Goal: Communication & Community: Answer question/provide support

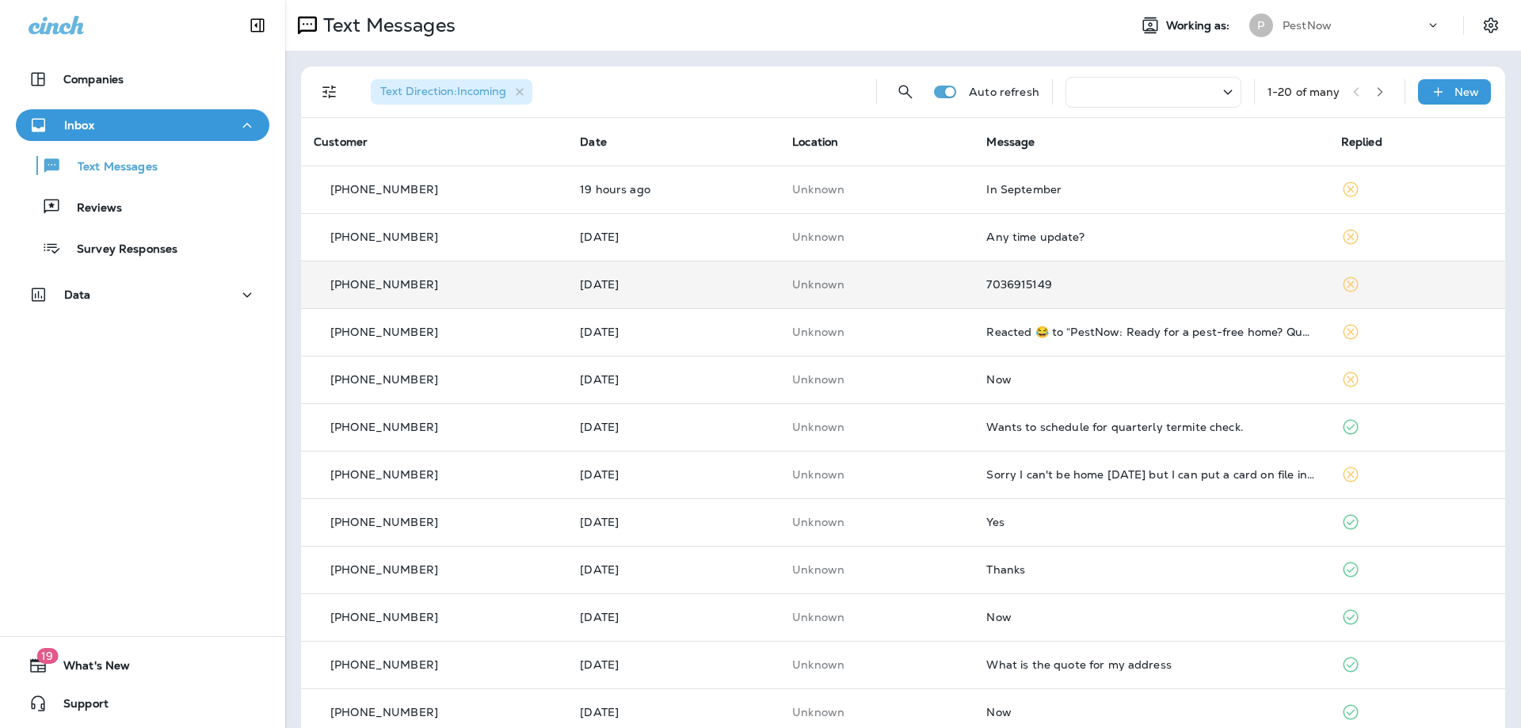
click at [1161, 285] on div "7036915149" at bounding box center [1150, 284] width 329 height 13
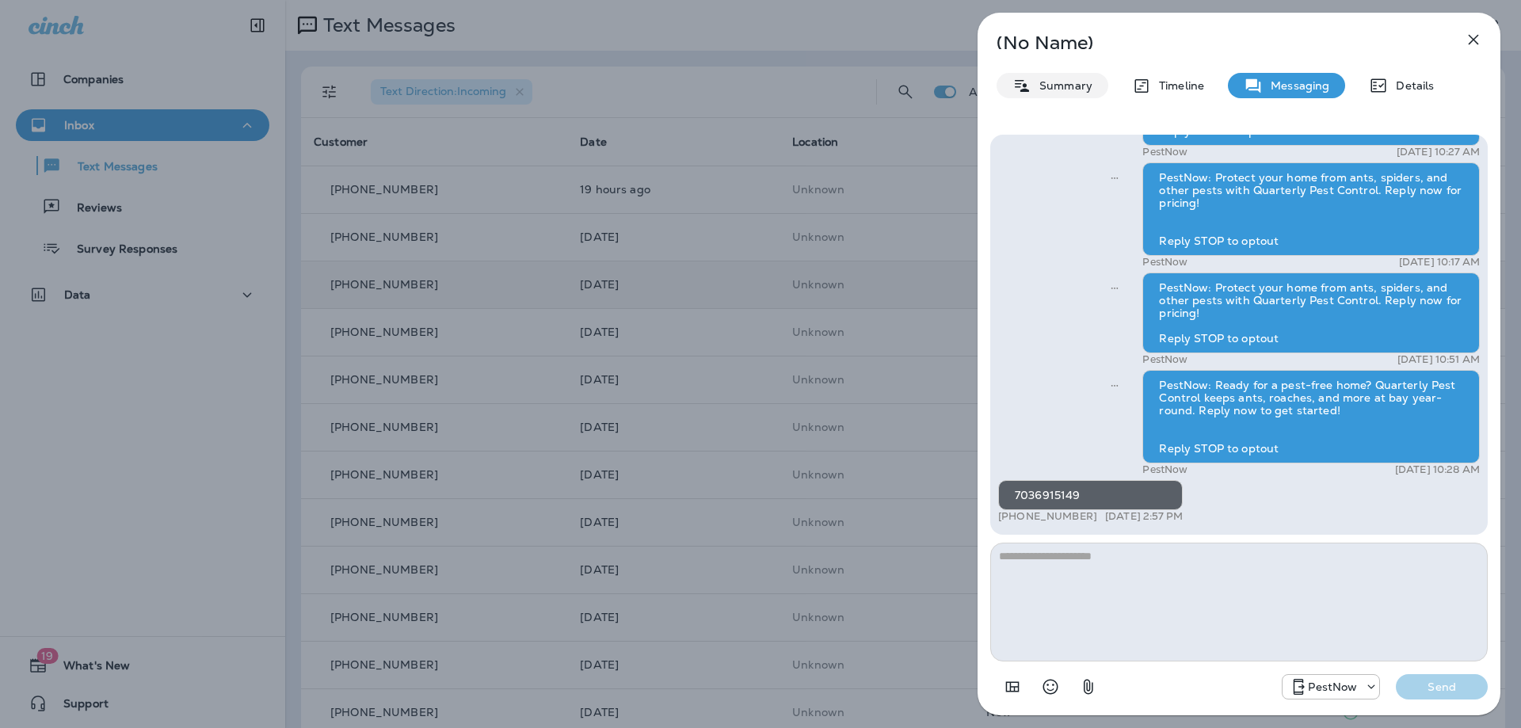
click at [1064, 82] on p "Summary" at bounding box center [1061, 85] width 61 height 13
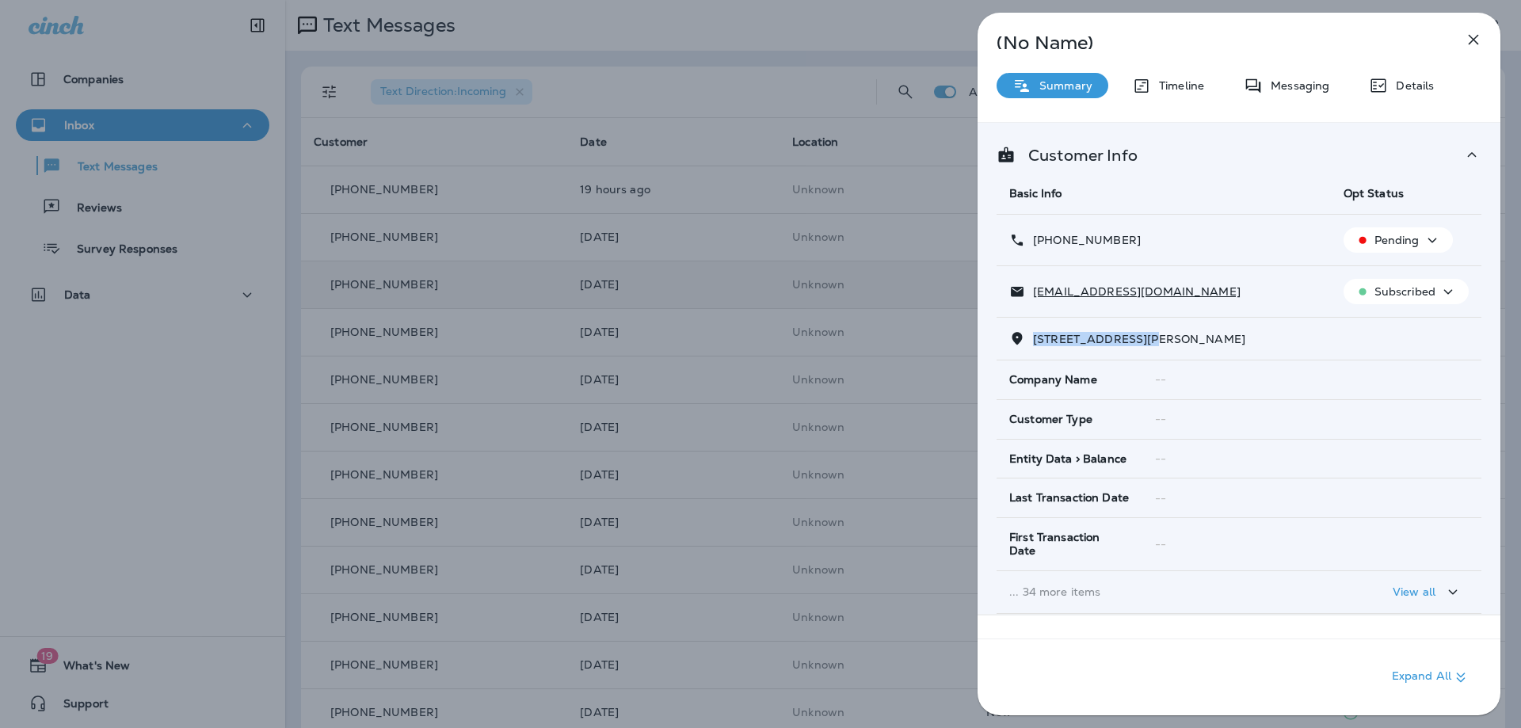
drag, startPoint x: 1148, startPoint y: 338, endPoint x: 1031, endPoint y: 348, distance: 117.6
click at [1031, 348] on td "[STREET_ADDRESS][PERSON_NAME]" at bounding box center [1239, 339] width 485 height 43
copy span "3122 [PERSON_NAME]"
click at [1274, 89] on p "Messaging" at bounding box center [1296, 85] width 67 height 13
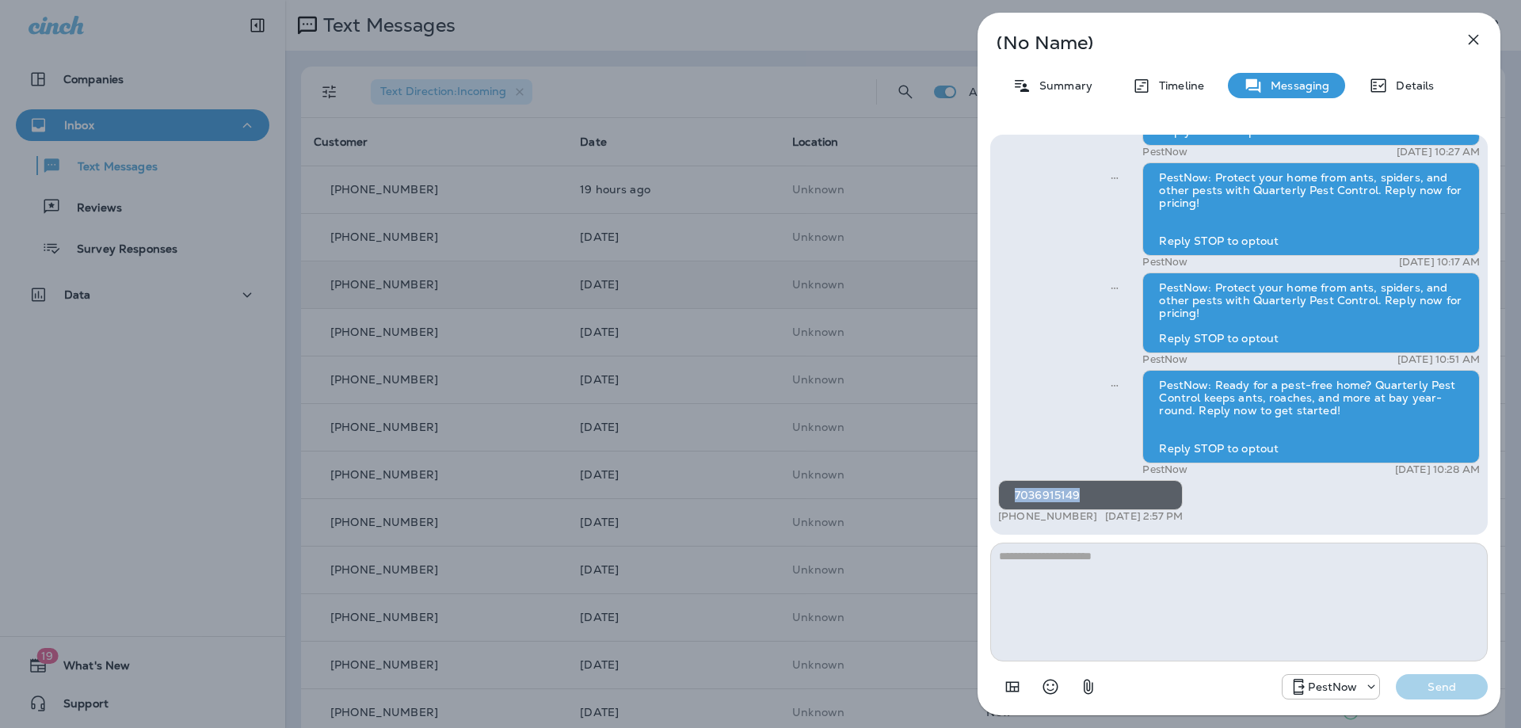
drag, startPoint x: 1091, startPoint y: 498, endPoint x: 1012, endPoint y: 503, distance: 78.6
click at [1012, 503] on div "7036915149" at bounding box center [1090, 495] width 185 height 30
click at [1049, 578] on textarea at bounding box center [1239, 602] width 498 height 119
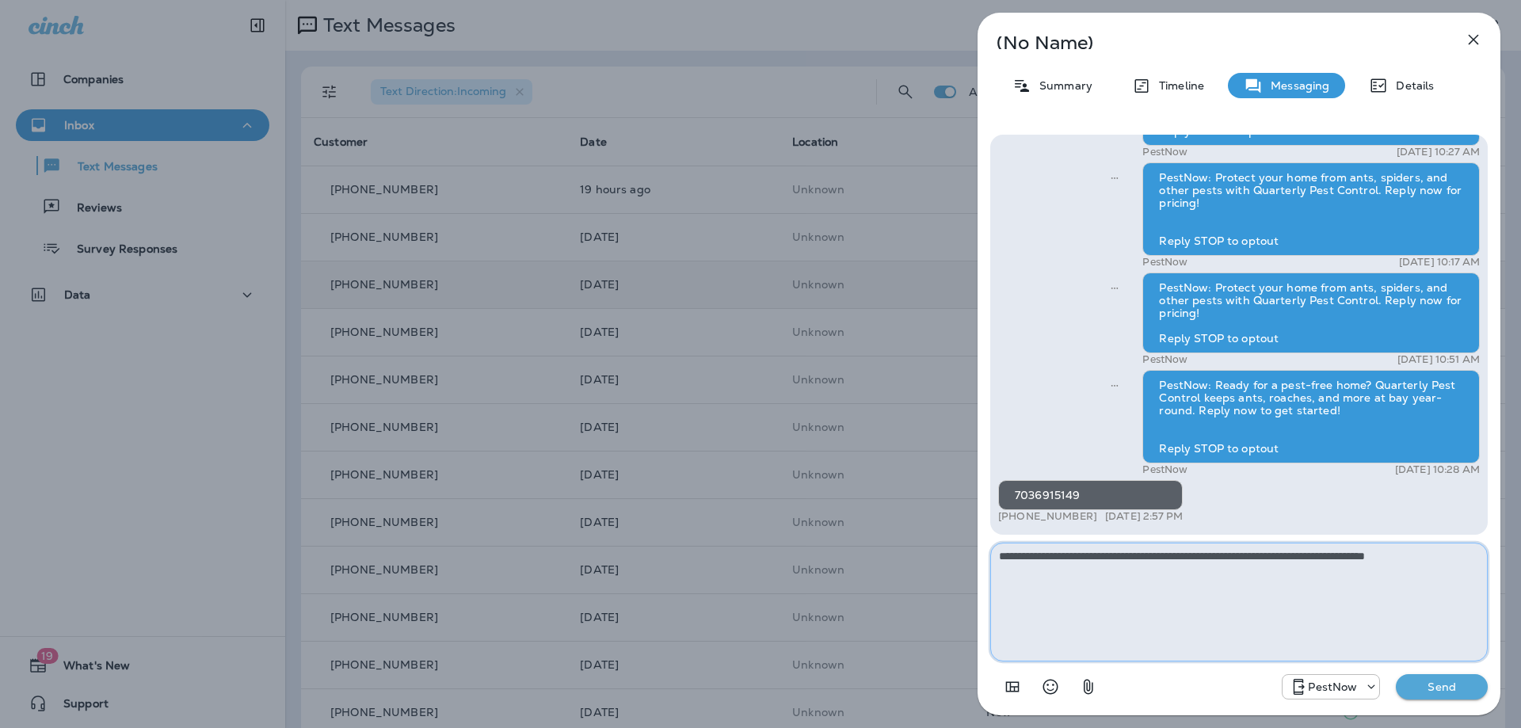
type textarea "**********"
click at [1446, 692] on p "Send" at bounding box center [1442, 687] width 67 height 14
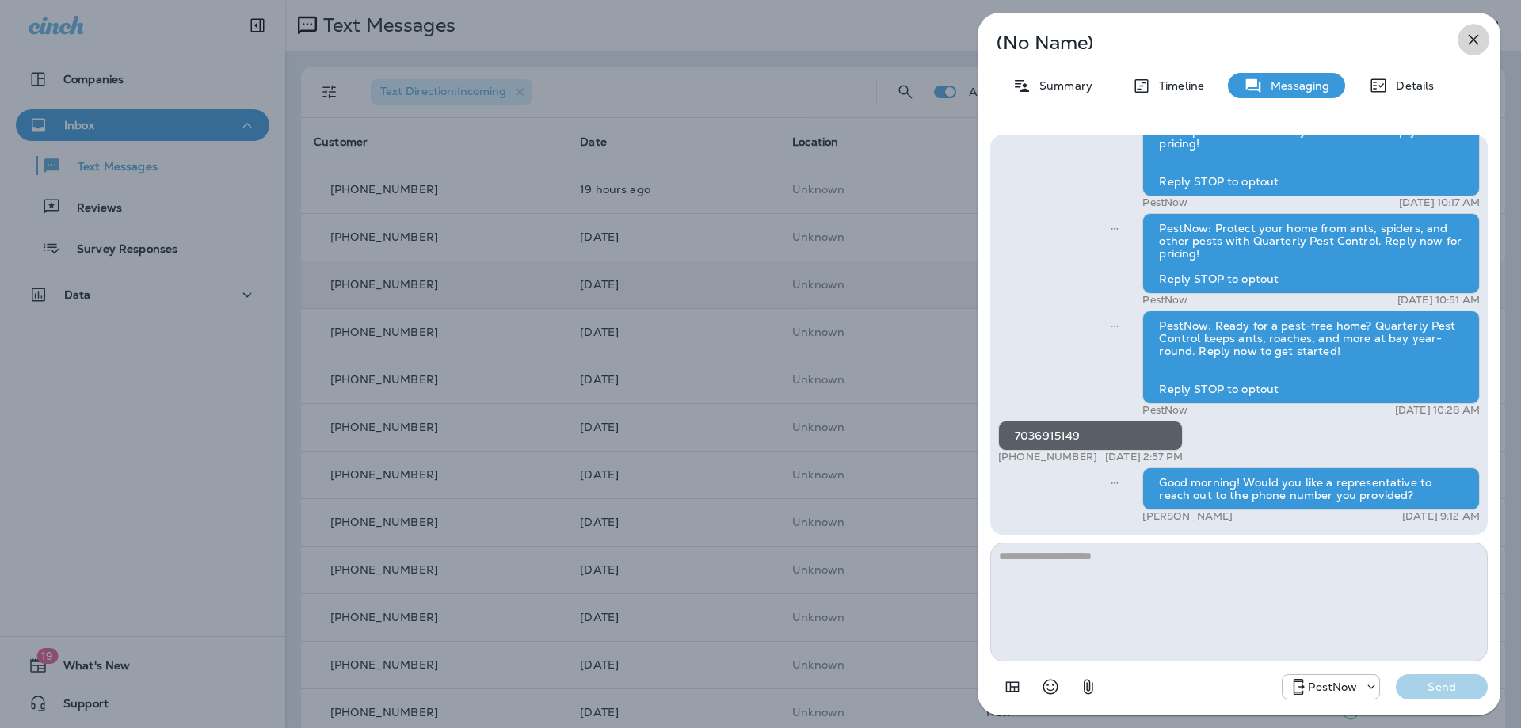
click at [1473, 37] on icon "button" at bounding box center [1473, 39] width 19 height 19
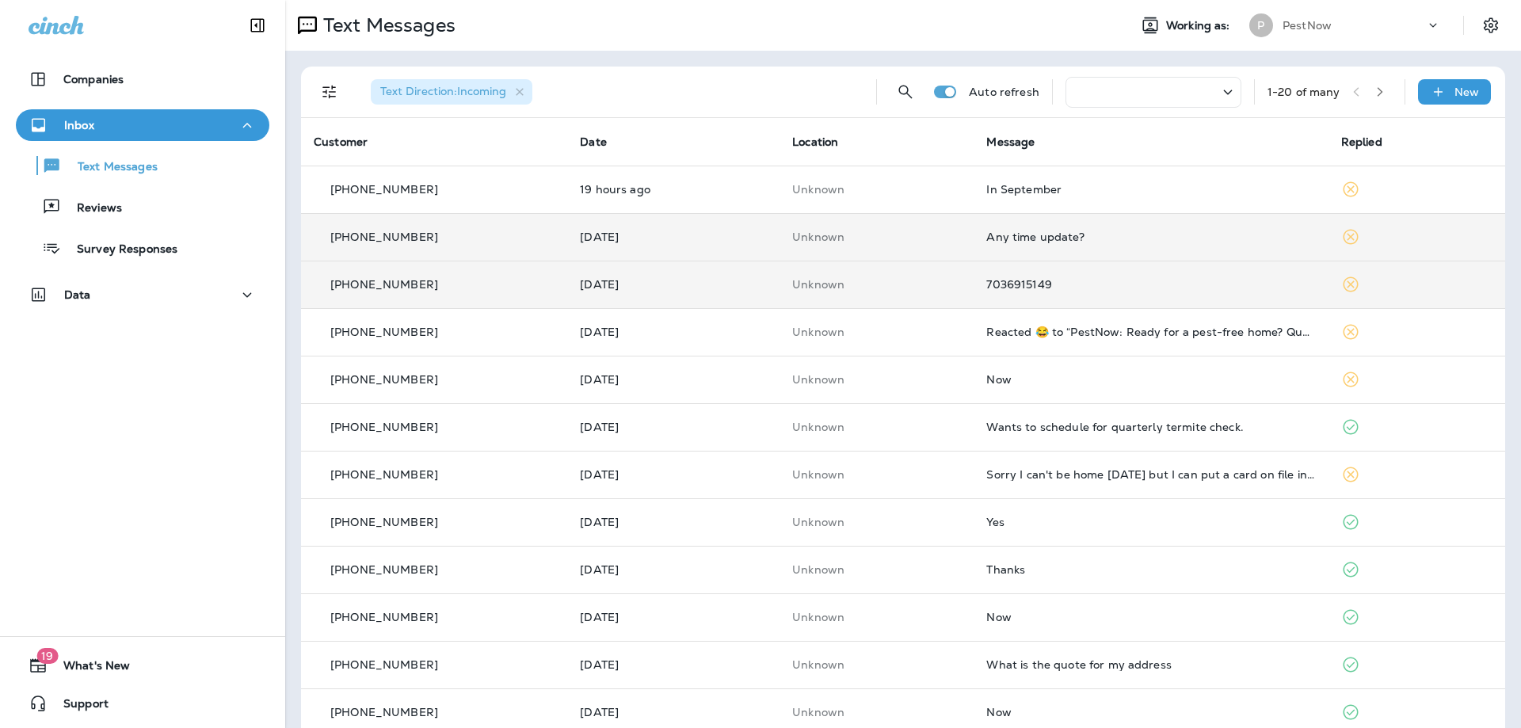
click at [1081, 251] on td "Any time update?" at bounding box center [1151, 237] width 354 height 48
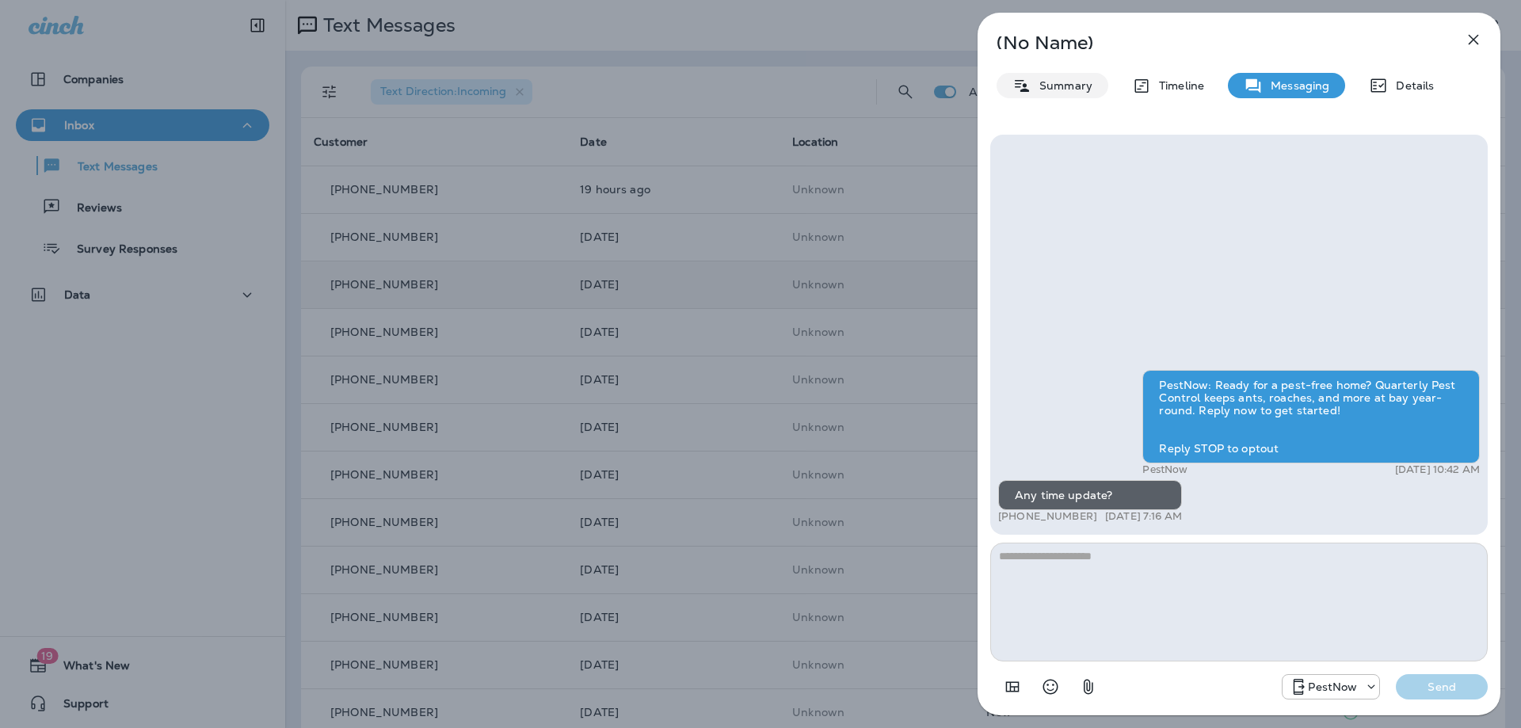
click at [1062, 79] on p "Summary" at bounding box center [1061, 85] width 61 height 13
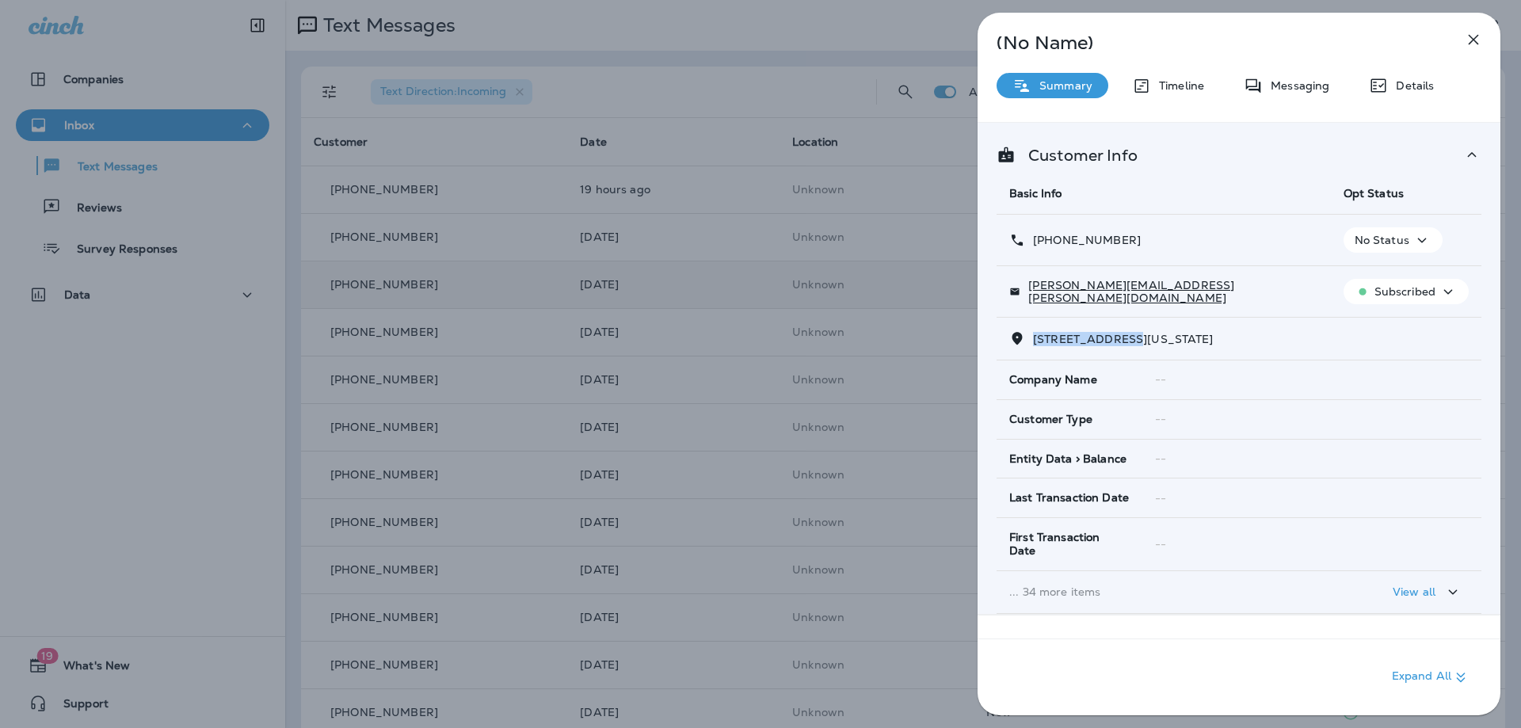
drag, startPoint x: 1134, startPoint y: 337, endPoint x: 1029, endPoint y: 335, distance: 104.6
click at [1029, 335] on p "[STREET_ADDRESS][US_STATE]" at bounding box center [1119, 339] width 189 height 13
copy span "1358 MAPLE VIEW"
click at [1275, 74] on div "Messaging" at bounding box center [1286, 85] width 117 height 25
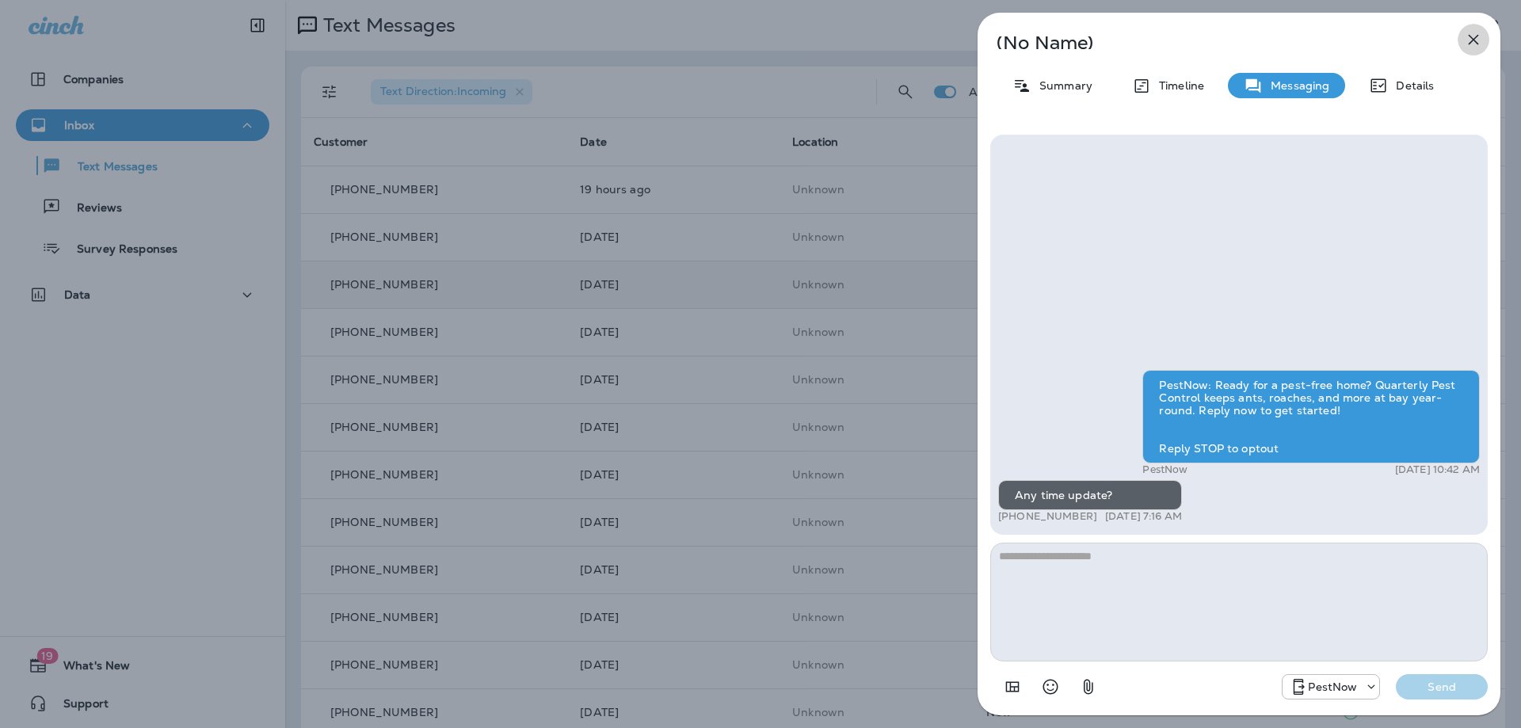
click at [1479, 39] on icon "button" at bounding box center [1473, 39] width 19 height 19
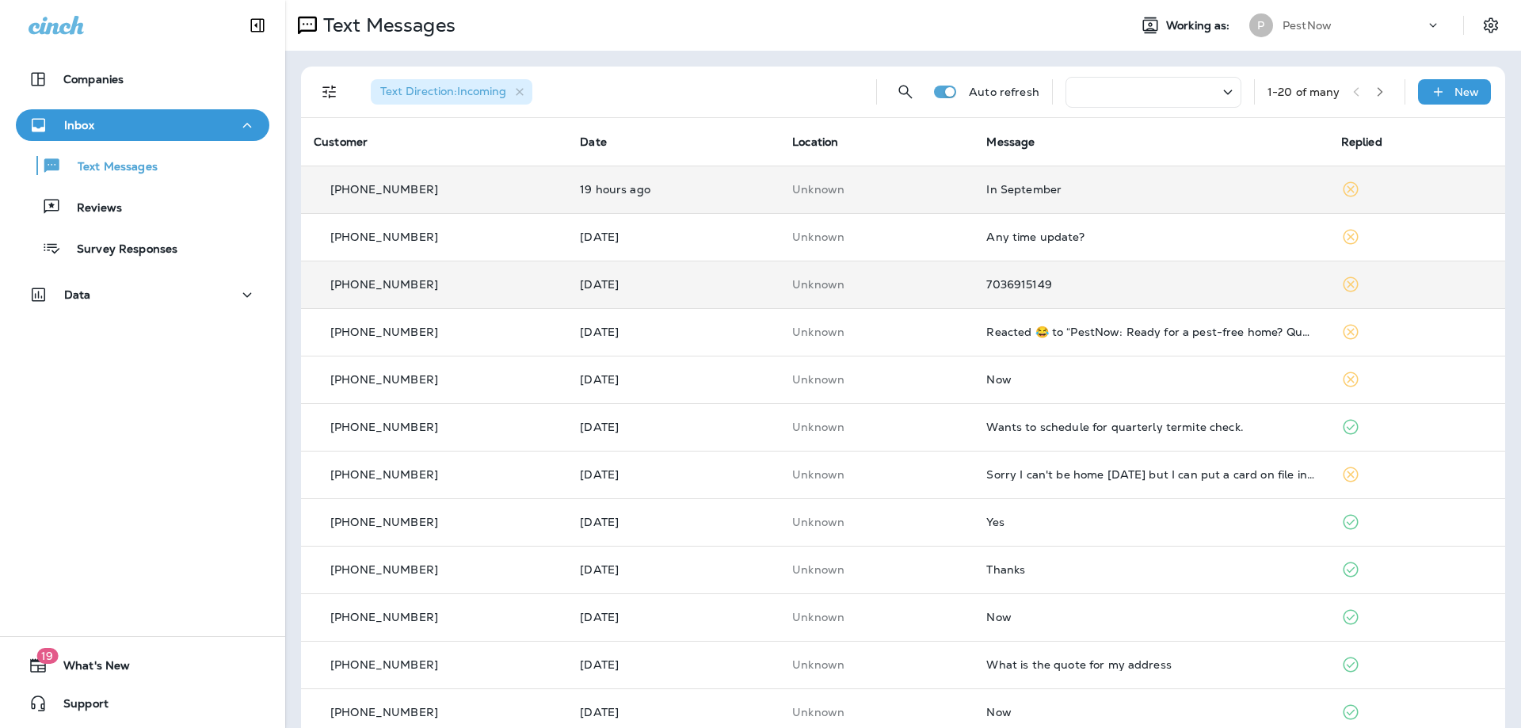
click at [1052, 196] on td "In September" at bounding box center [1151, 190] width 354 height 48
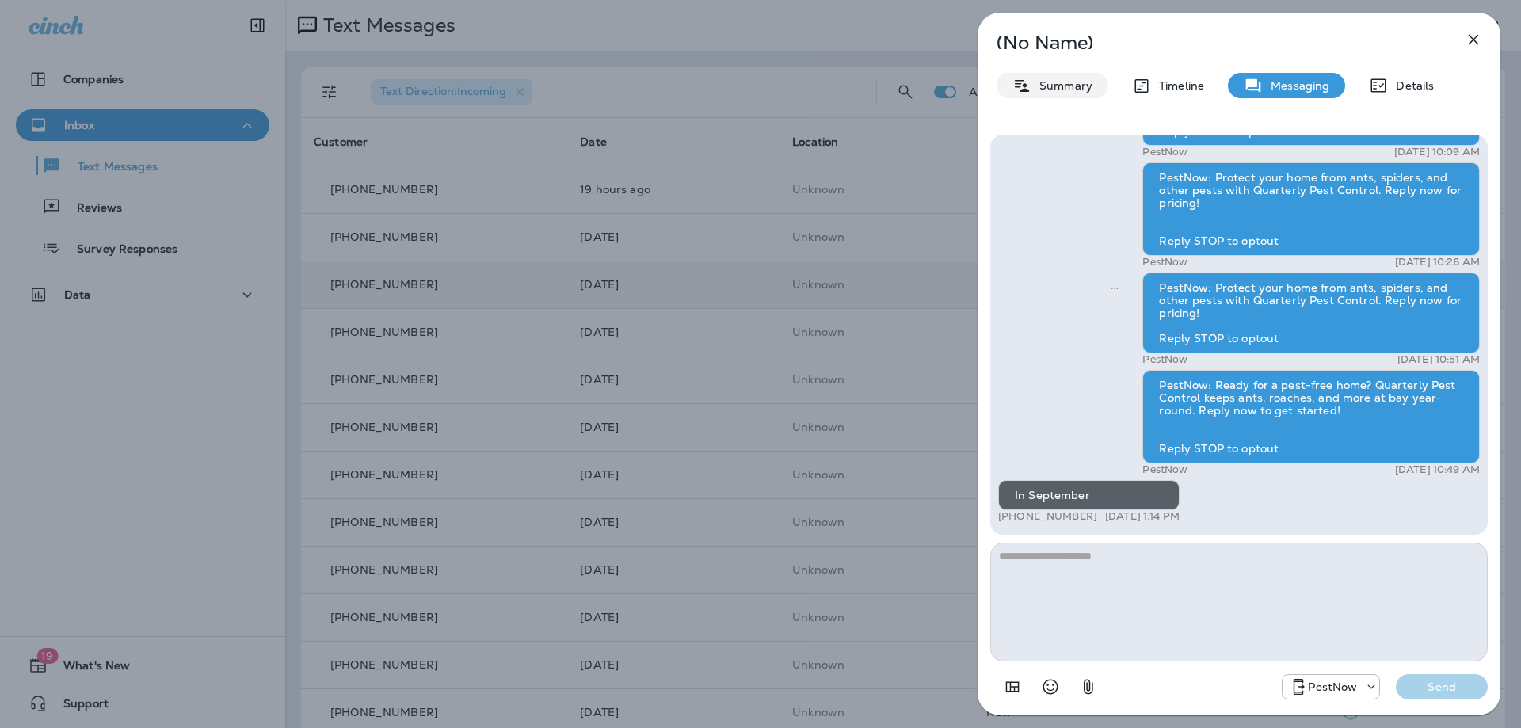
click at [1050, 84] on p "Summary" at bounding box center [1061, 85] width 61 height 13
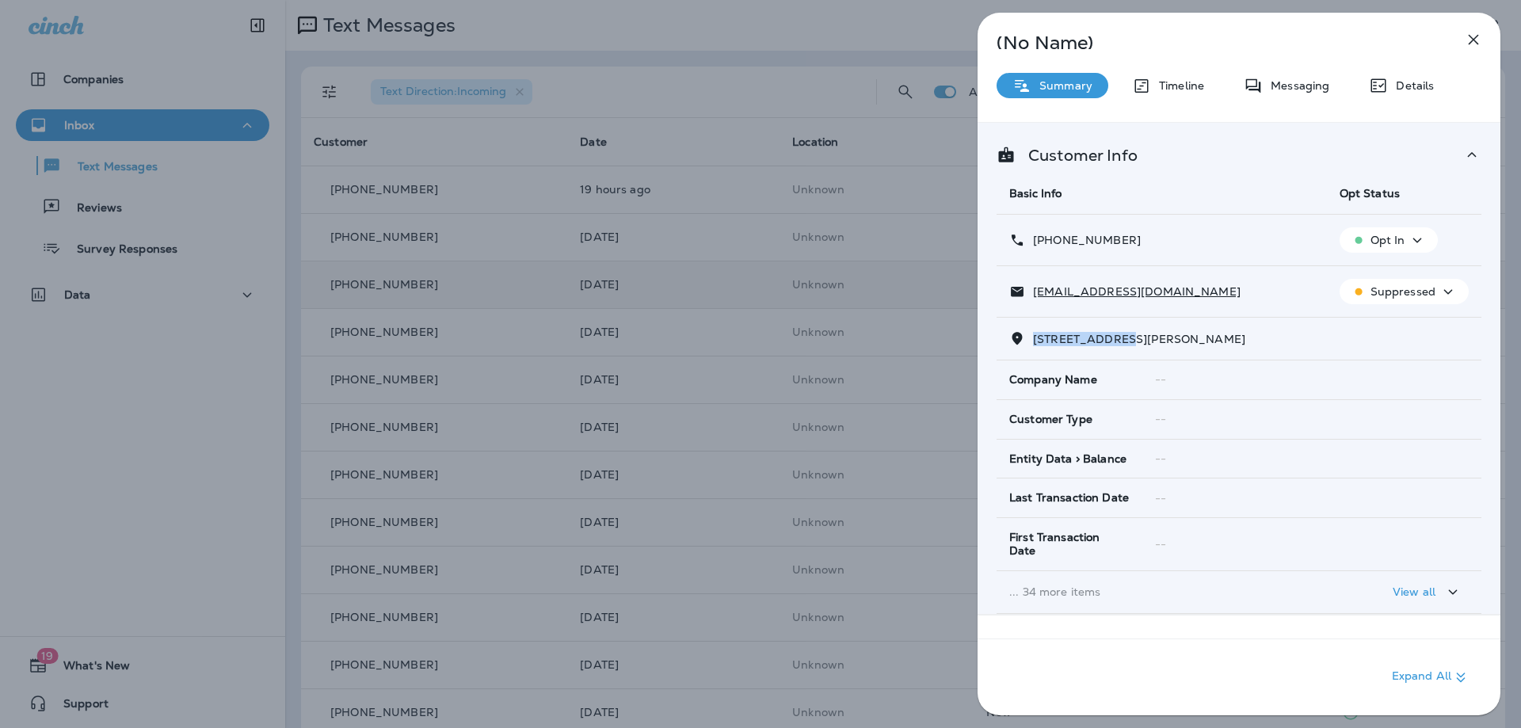
drag, startPoint x: 1124, startPoint y: 341, endPoint x: 1036, endPoint y: 340, distance: 87.9
click at [1036, 340] on span "[STREET_ADDRESS][PERSON_NAME]" at bounding box center [1139, 339] width 212 height 14
copy span "[STREET_ADDRESS][PERSON_NAME]"
click at [1315, 88] on p "Messaging" at bounding box center [1296, 85] width 67 height 13
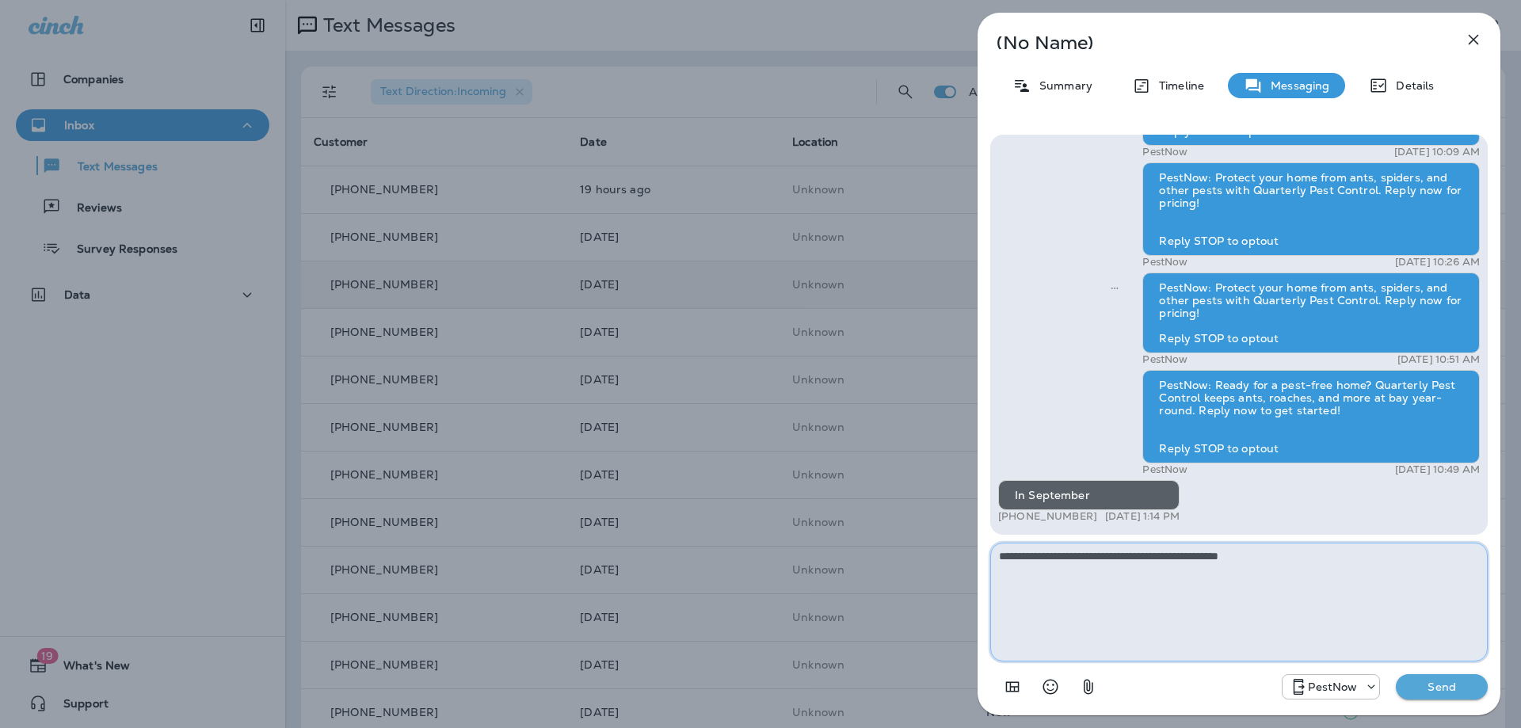
paste textarea "**********"
type textarea "**********"
click at [1451, 703] on div "PestNow: Bugs don't belong in your home. Our Quarterly Pest Control Service kee…" at bounding box center [1239, 418] width 523 height 593
click at [1448, 680] on p "Send" at bounding box center [1442, 687] width 67 height 14
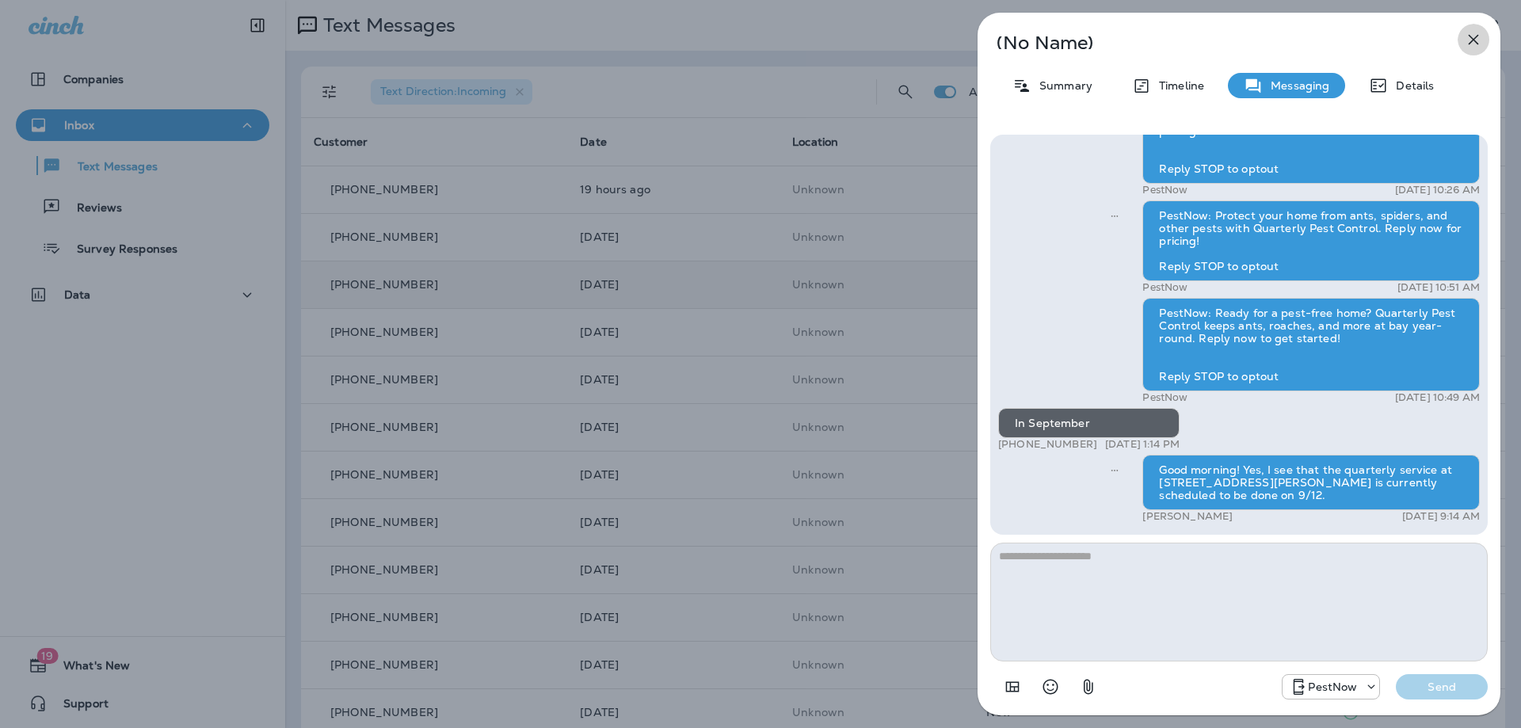
click at [1474, 36] on icon "button" at bounding box center [1473, 39] width 19 height 19
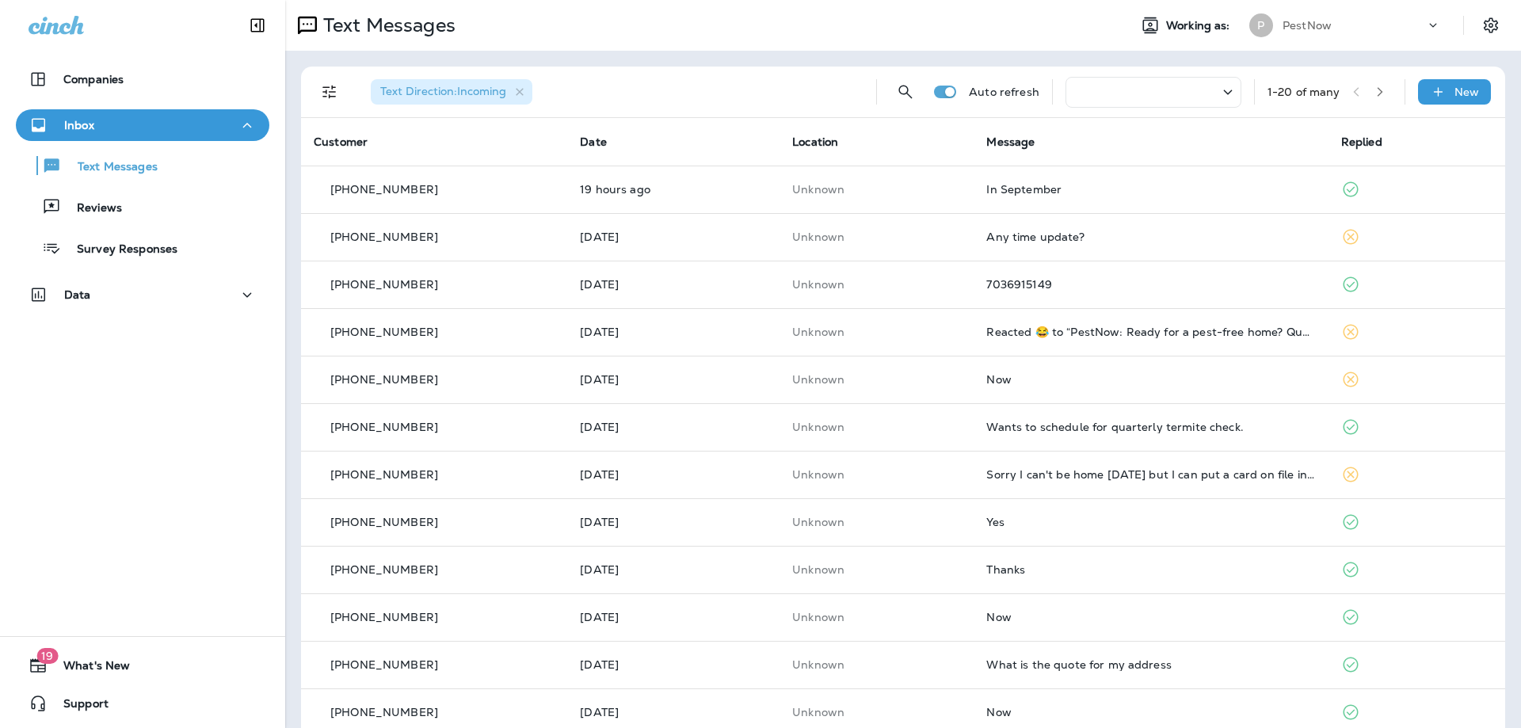
drag, startPoint x: 0, startPoint y: 0, endPoint x: 583, endPoint y: 4, distance: 583.1
click at [619, 25] on div "Text Messages Working as: P PestNow Text Direction : Incoming Auto refresh 1 - …" at bounding box center [903, 364] width 1236 height 728
